Goal: Information Seeking & Learning: Learn about a topic

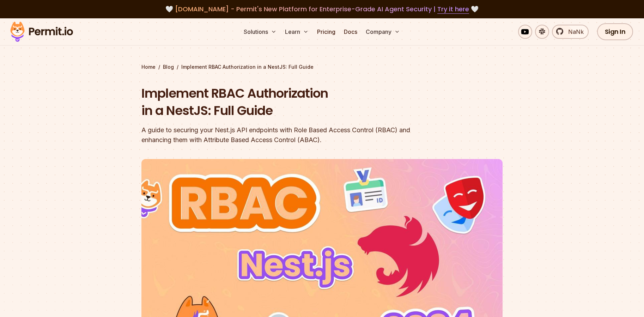
click at [156, 141] on div "A guide to securing your Nest.js API endpoints with Role Based Access Control (…" at bounding box center [276, 135] width 271 height 20
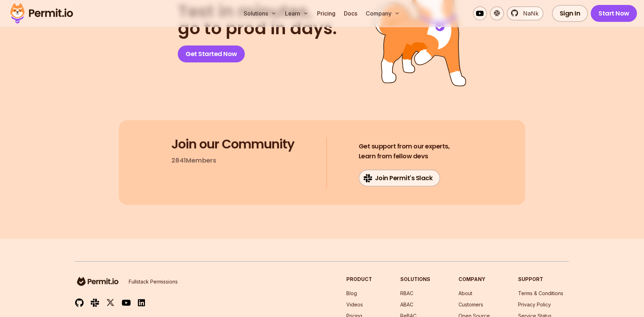
scroll to position [6391, 0]
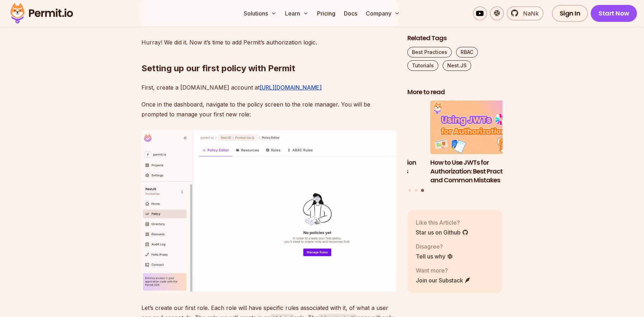
scroll to position [2205, 0]
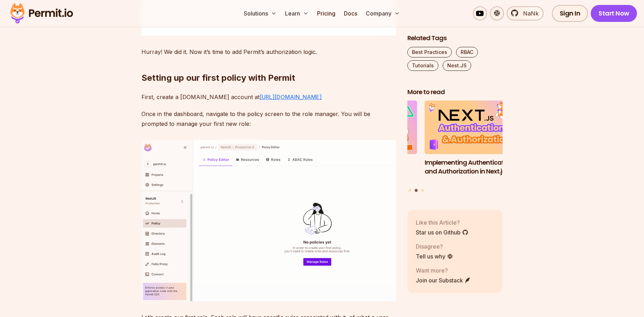
click at [260, 100] on link "https://app.permit.io" at bounding box center [291, 96] width 62 height 7
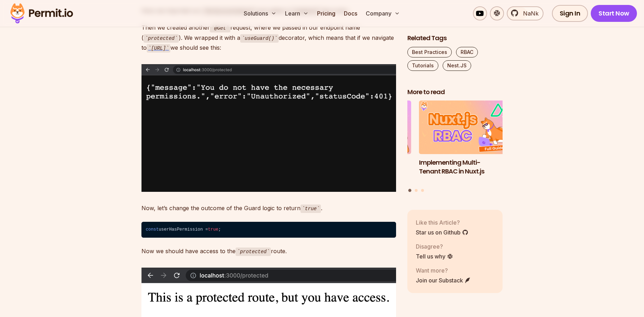
scroll to position [1804, 0]
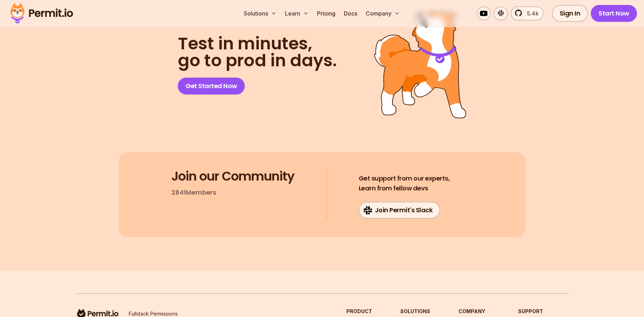
scroll to position [6361, 0]
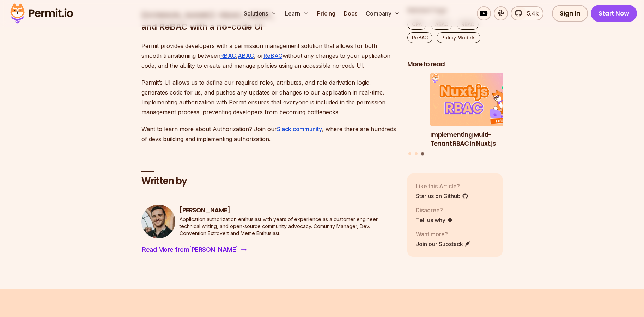
scroll to position [5136, 0]
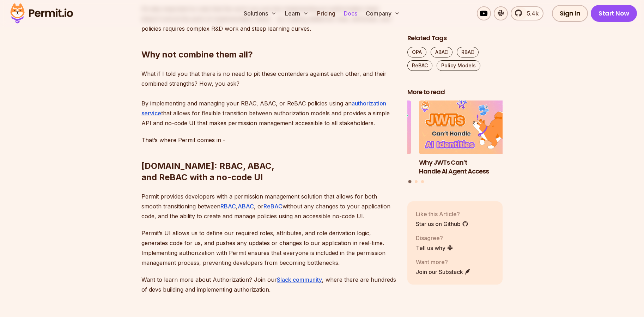
click at [353, 13] on link "Docs" at bounding box center [350, 13] width 19 height 14
click at [526, 17] on span "5.4k" at bounding box center [531, 13] width 16 height 8
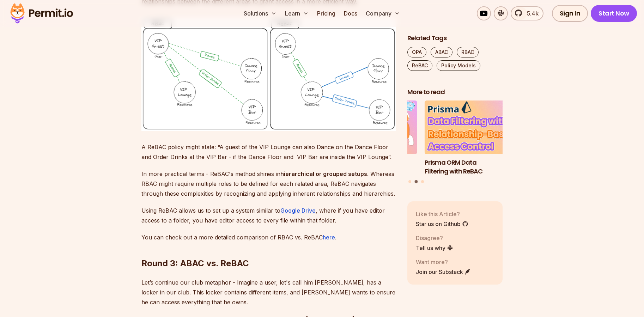
scroll to position [3292, 0]
